Goal: Find specific page/section: Find specific page/section

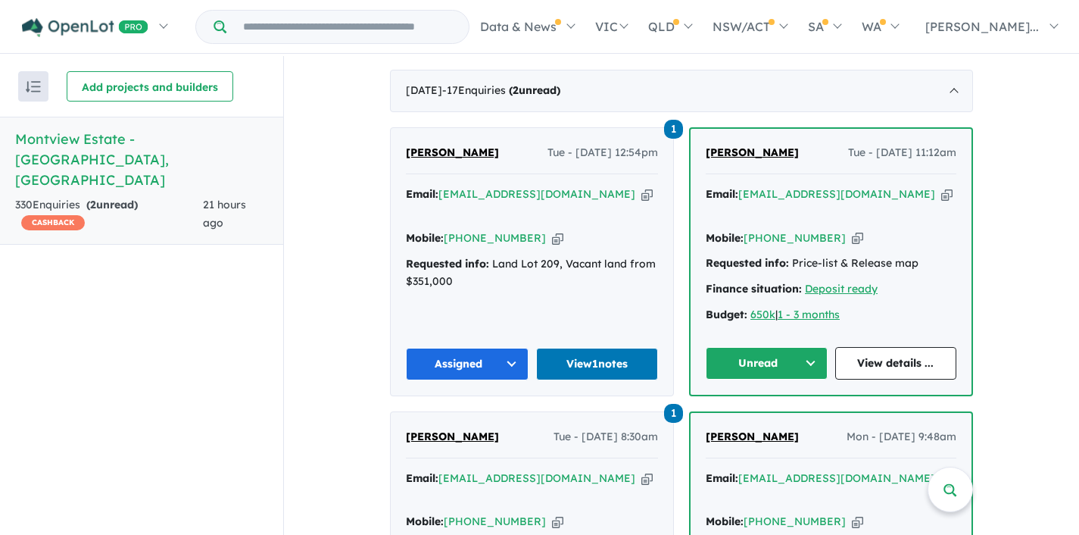
scroll to position [559, 0]
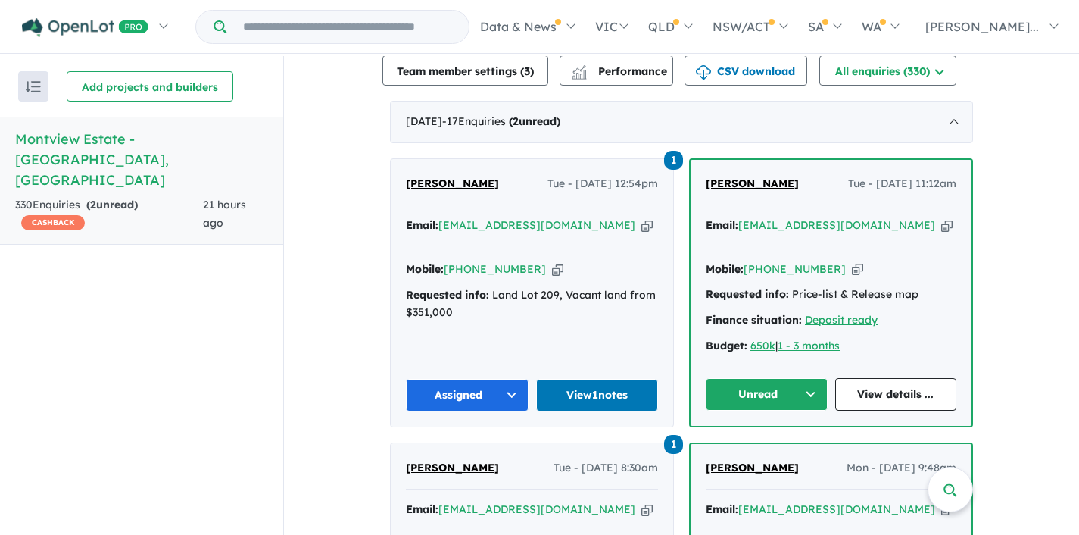
click at [814, 378] on button "Unread" at bounding box center [767, 394] width 122 height 33
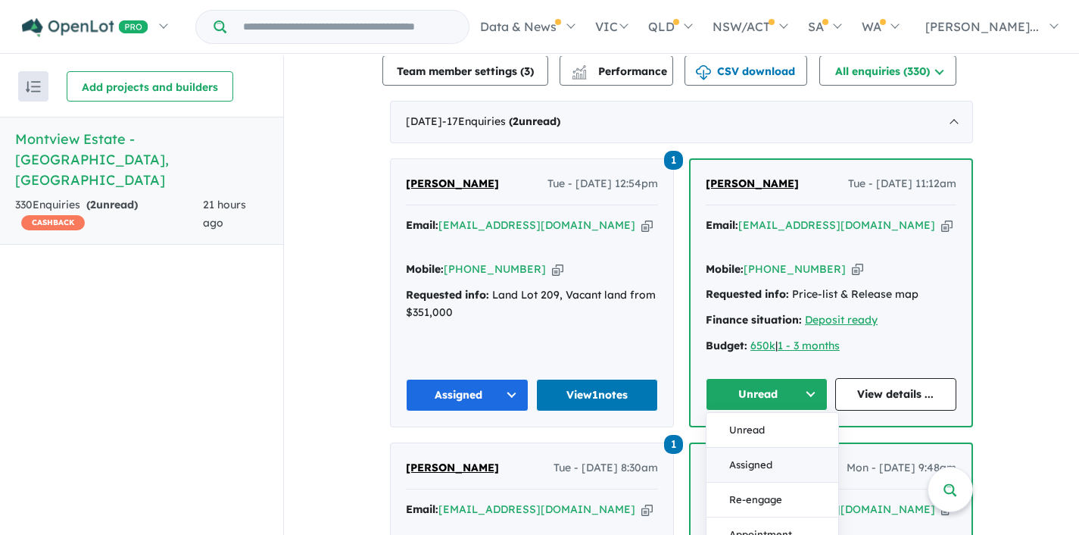
click at [759, 448] on button "Assigned" at bounding box center [773, 465] width 132 height 35
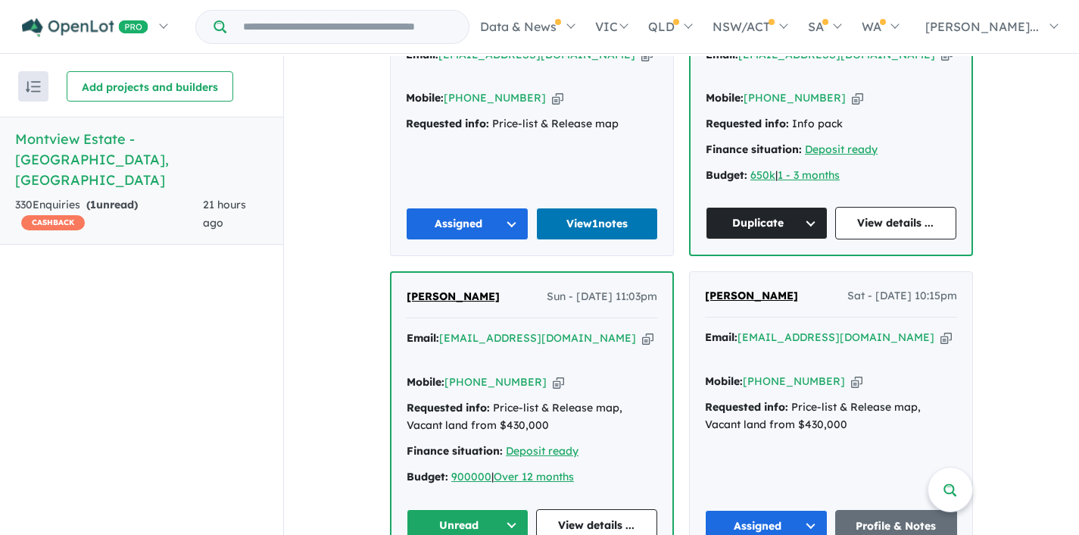
scroll to position [1016, 0]
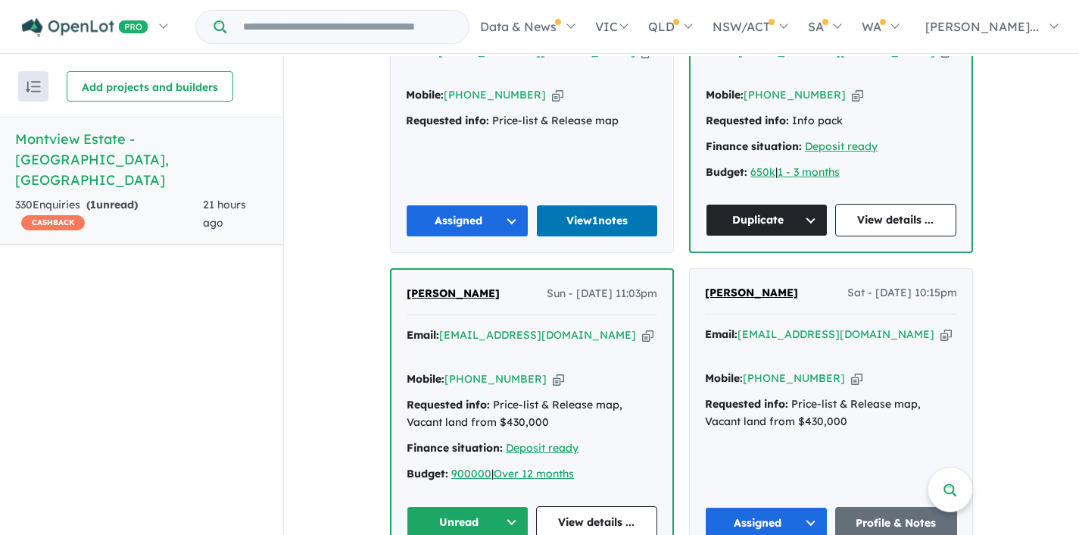
click at [495, 506] on button "Unread" at bounding box center [468, 522] width 122 height 33
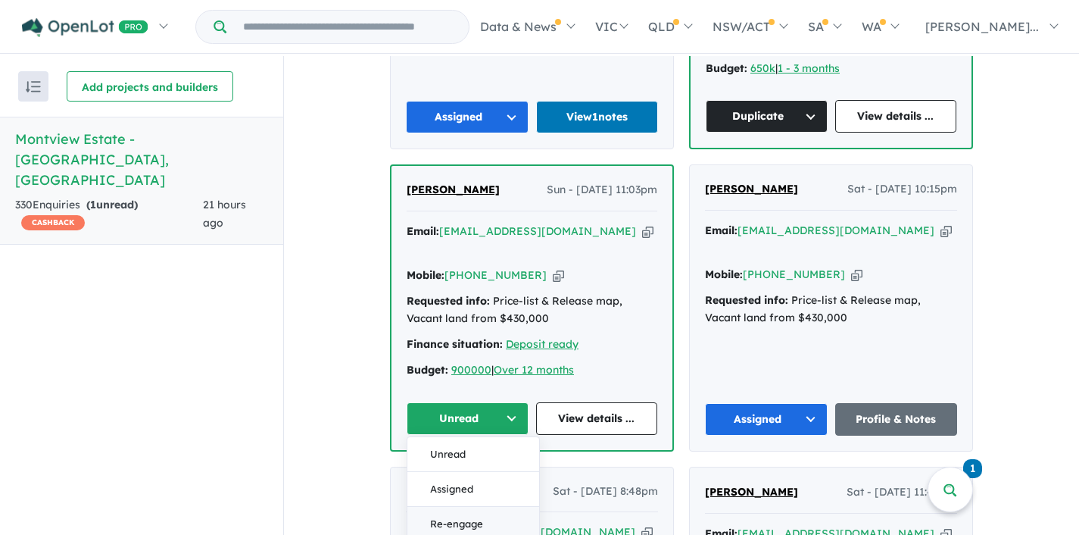
scroll to position [1121, 0]
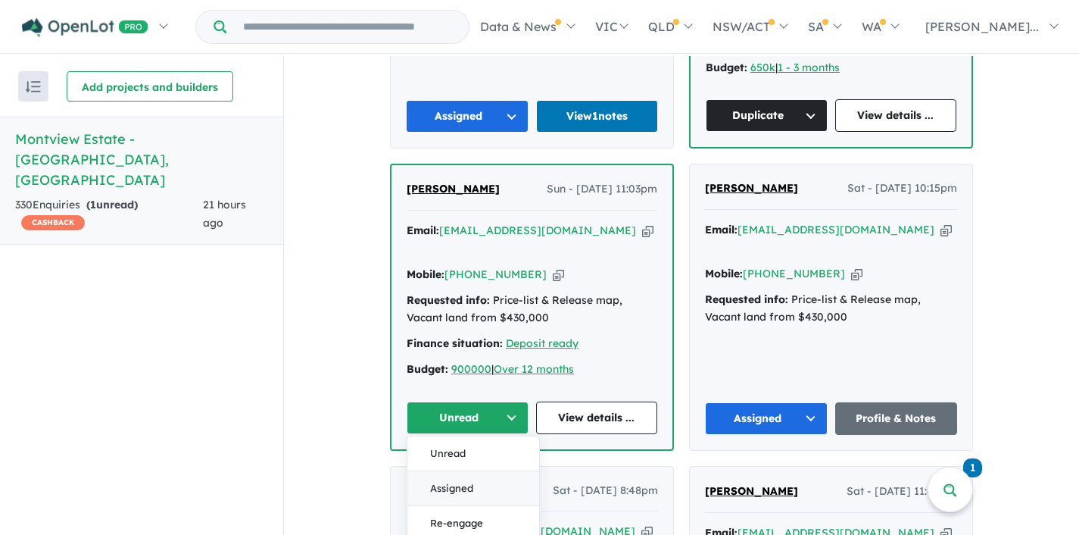
click at [455, 471] on button "Assigned" at bounding box center [473, 488] width 132 height 35
